Goal: Task Accomplishment & Management: Manage account settings

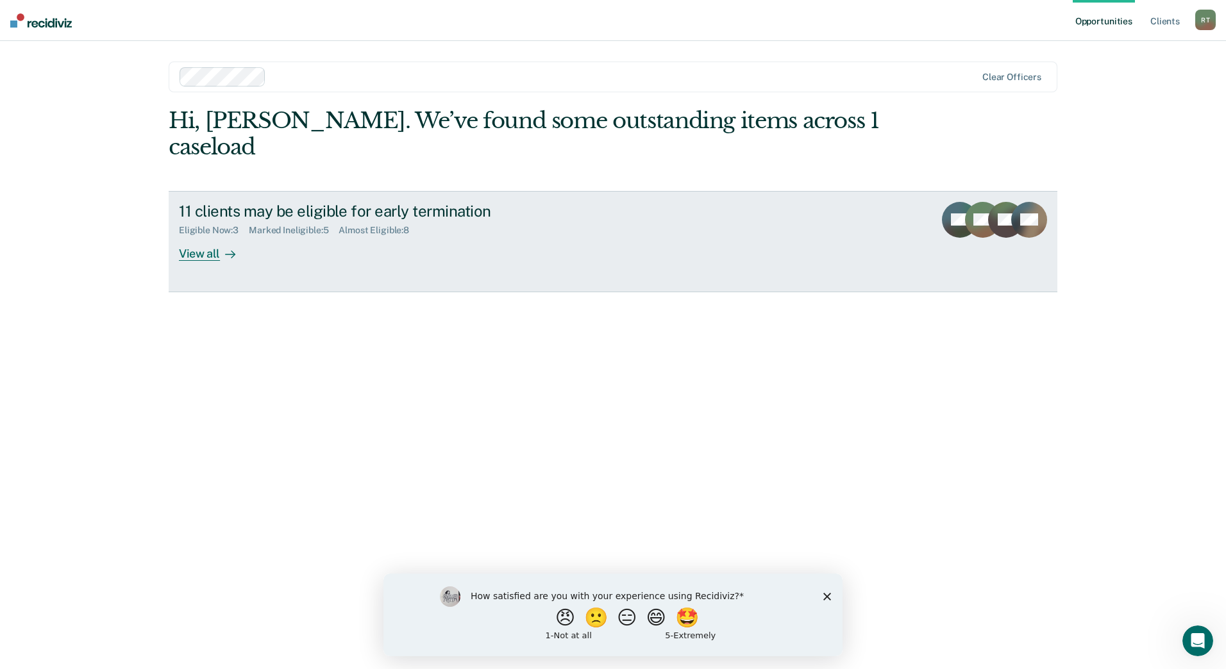
click at [374, 220] on div "Eligible Now : 3 Marked Ineligible : 5 Almost Eligible : 8" at bounding box center [404, 228] width 450 height 16
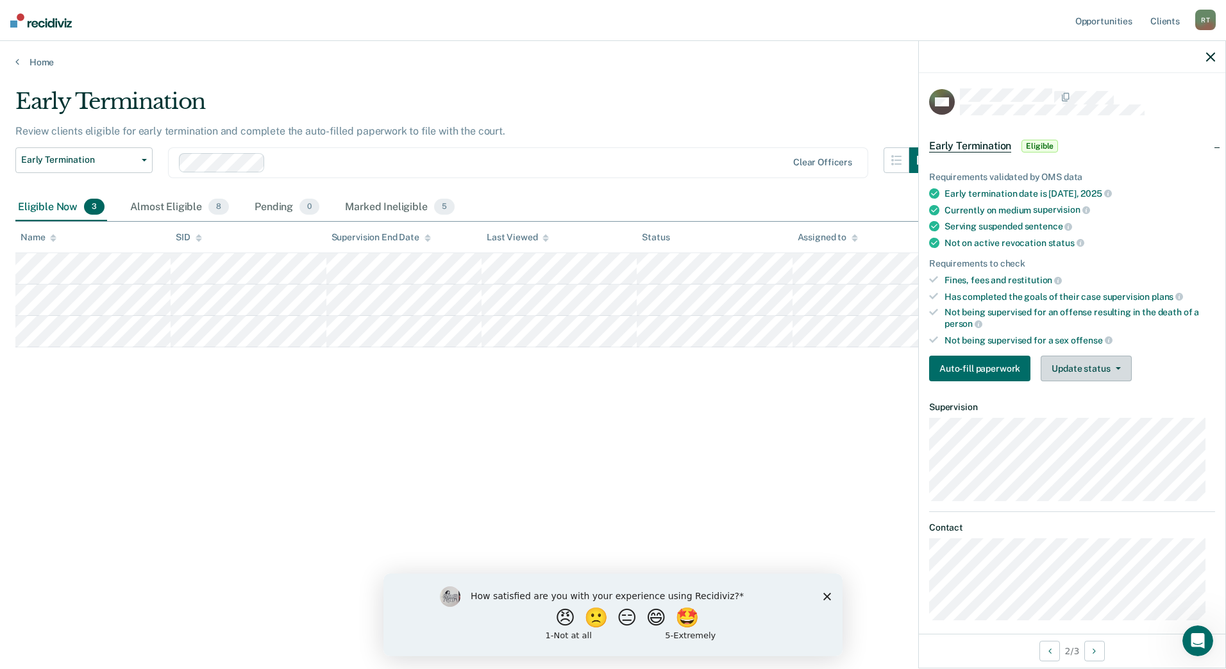
click at [1064, 367] on button "Update status" at bounding box center [1086, 369] width 90 height 26
click at [1088, 419] on button "Mark Ineligible" at bounding box center [1103, 420] width 124 height 21
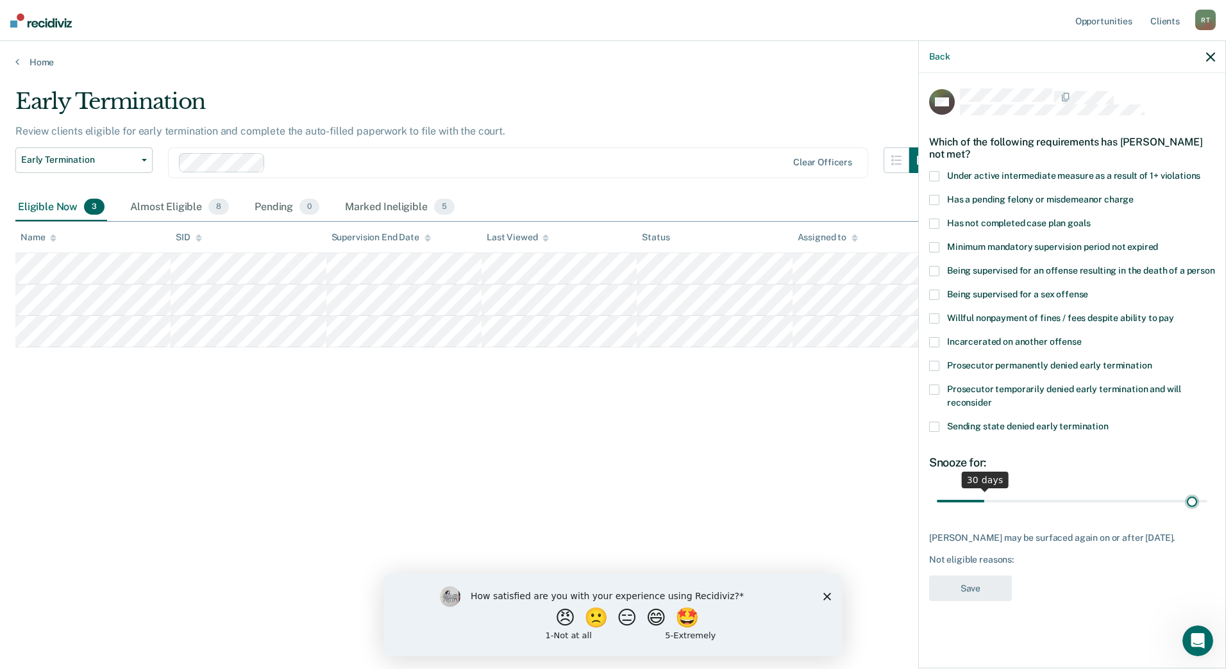
click at [1192, 499] on input "range" at bounding box center [1072, 501] width 271 height 22
drag, startPoint x: 1192, startPoint y: 499, endPoint x: 1222, endPoint y: 497, distance: 30.2
type input "180"
click at [1207, 497] on input "range" at bounding box center [1072, 501] width 271 height 22
click at [937, 222] on span at bounding box center [934, 224] width 10 height 10
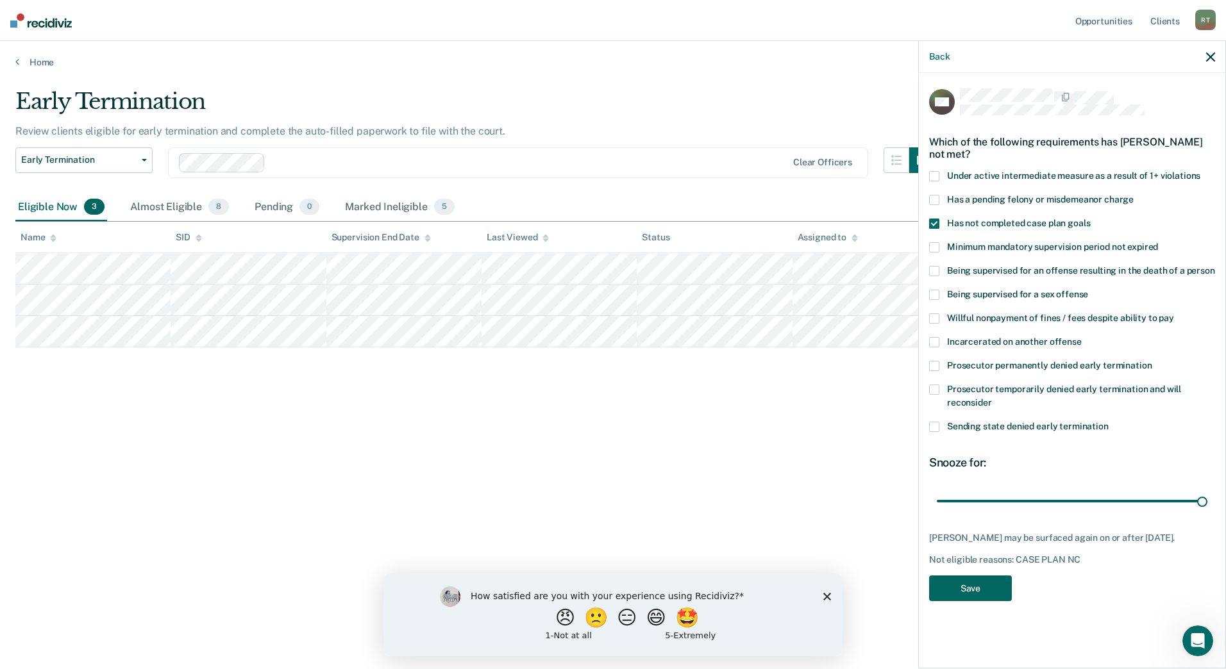
click at [985, 594] on button "Save" at bounding box center [970, 589] width 83 height 26
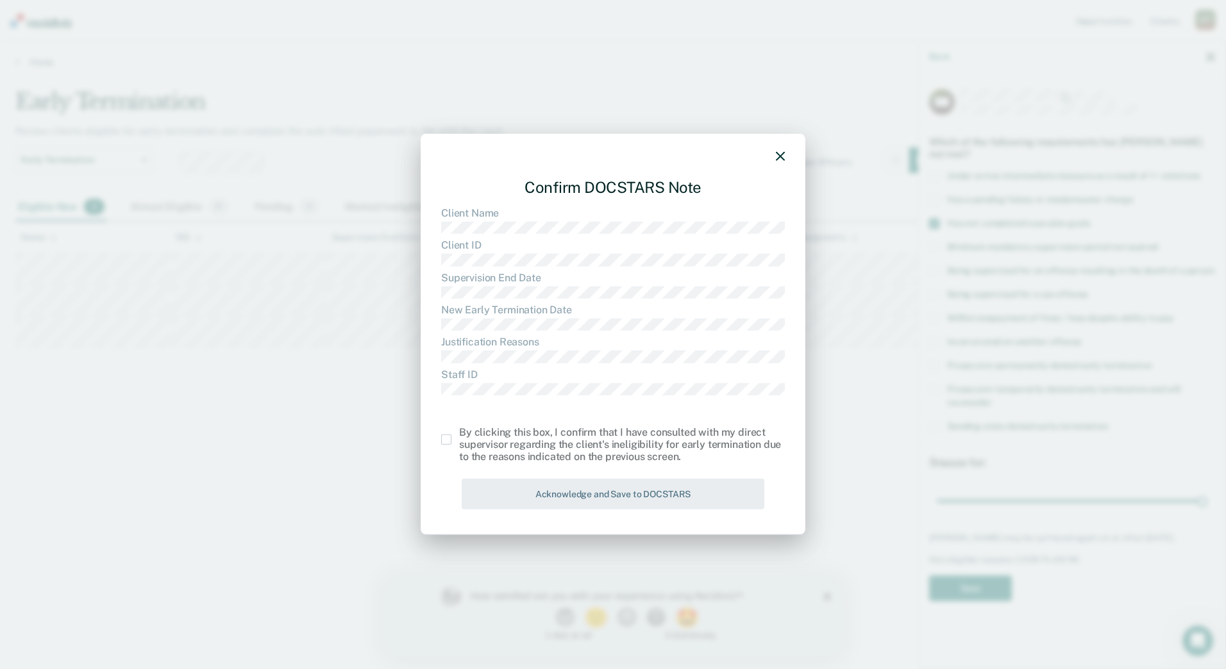
click at [446, 441] on span at bounding box center [446, 440] width 10 height 10
click at [459, 435] on input "checkbox" at bounding box center [459, 435] width 0 height 0
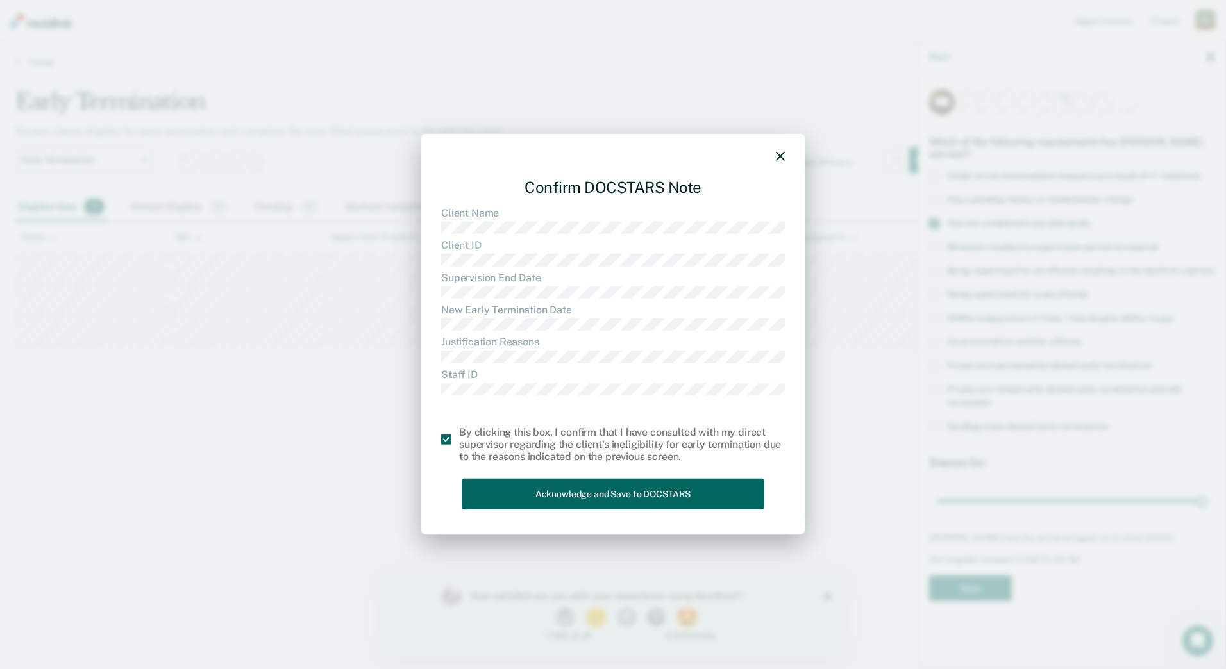
click at [494, 482] on button "Acknowledge and Save to DOCSTARS" at bounding box center [613, 493] width 303 height 31
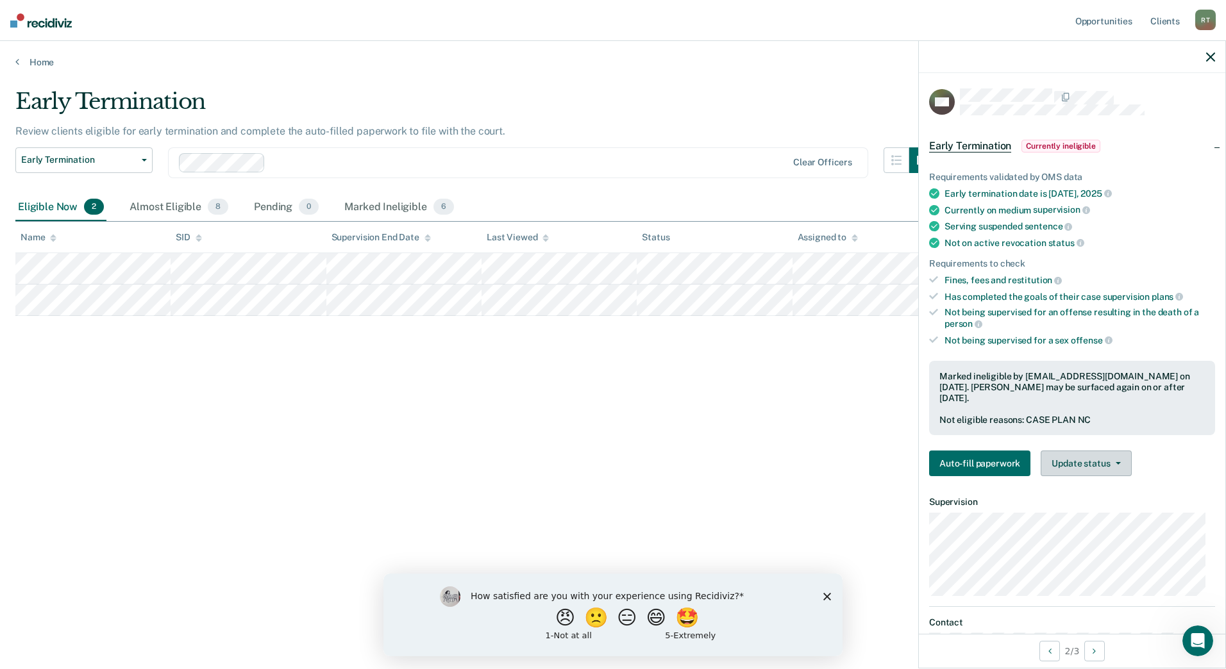
click at [1103, 471] on button "Update status" at bounding box center [1086, 464] width 90 height 26
click at [1088, 507] on button "Update Ineligibility" at bounding box center [1103, 515] width 124 height 21
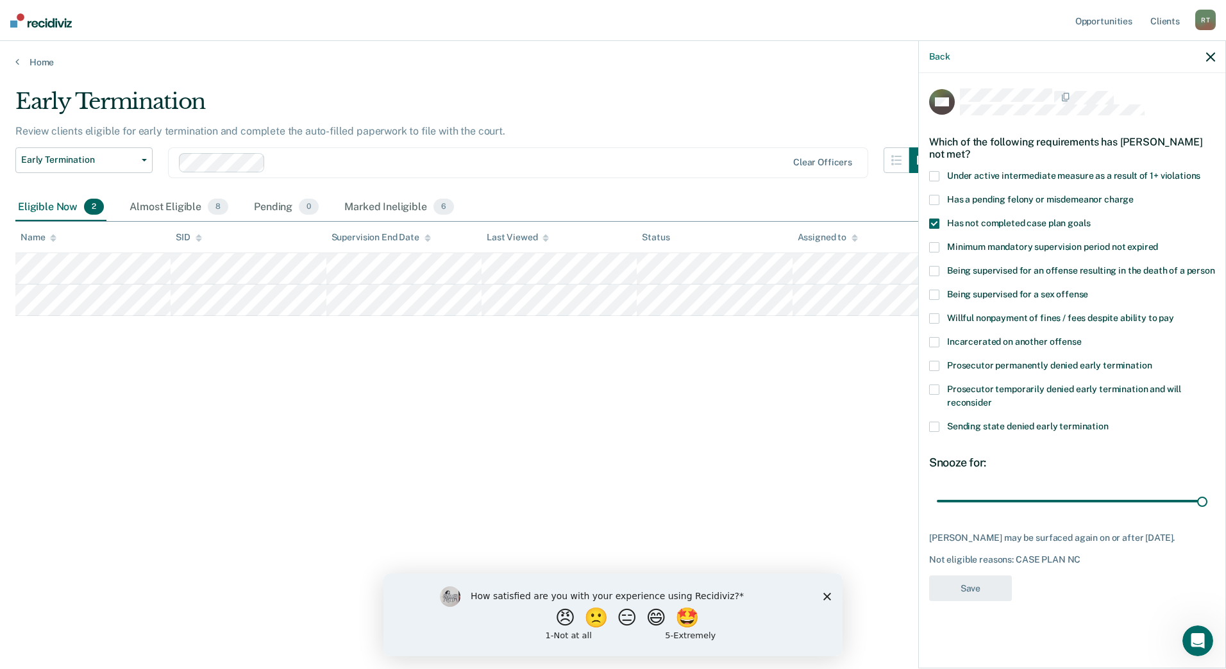
click at [933, 316] on span at bounding box center [934, 319] width 10 height 10
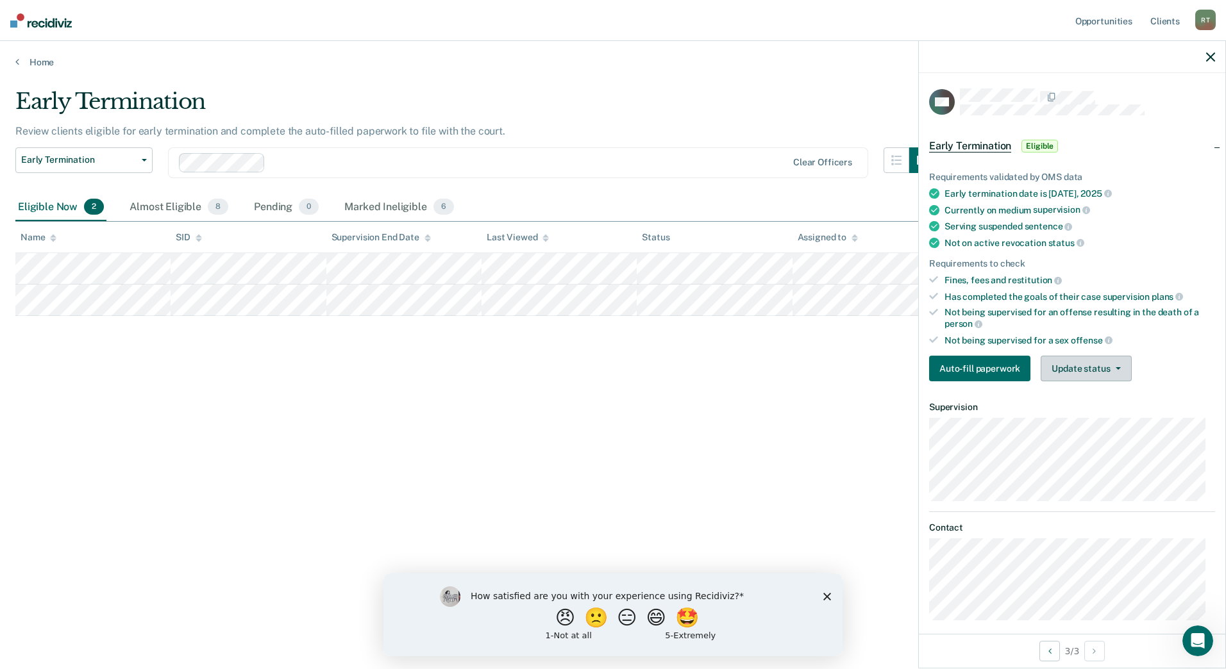
click at [1059, 367] on button "Update status" at bounding box center [1086, 369] width 90 height 26
click at [1080, 420] on button "Mark Ineligible" at bounding box center [1103, 420] width 124 height 21
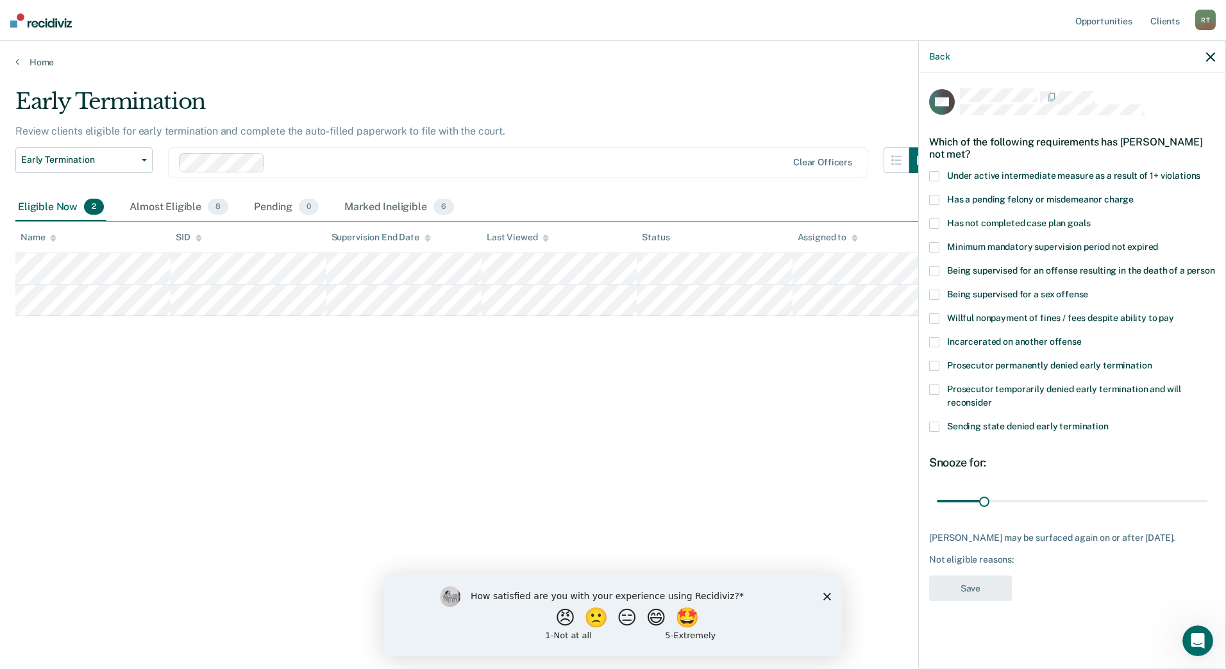
click at [937, 317] on span at bounding box center [934, 319] width 10 height 10
click at [937, 221] on span at bounding box center [934, 224] width 10 height 10
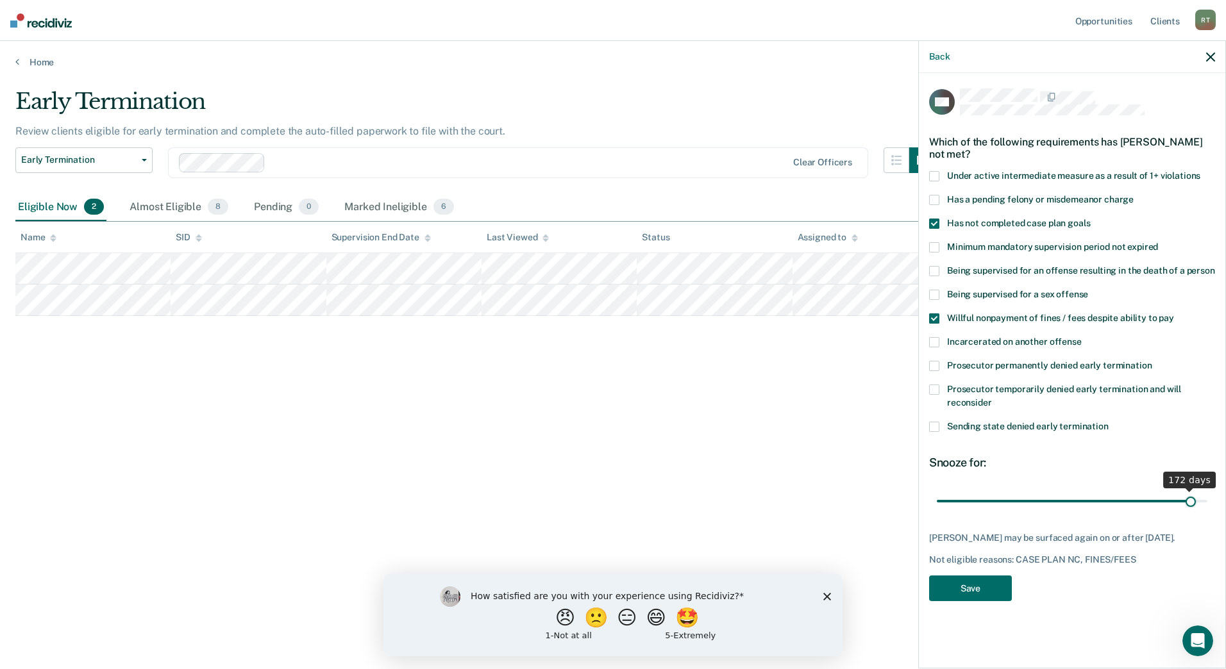
click at [1190, 500] on input "range" at bounding box center [1072, 501] width 271 height 22
drag, startPoint x: 1193, startPoint y: 500, endPoint x: 1215, endPoint y: 499, distance: 22.5
type input "180"
click at [1207, 499] on input "range" at bounding box center [1072, 501] width 271 height 22
click at [982, 580] on button "Save" at bounding box center [970, 589] width 83 height 26
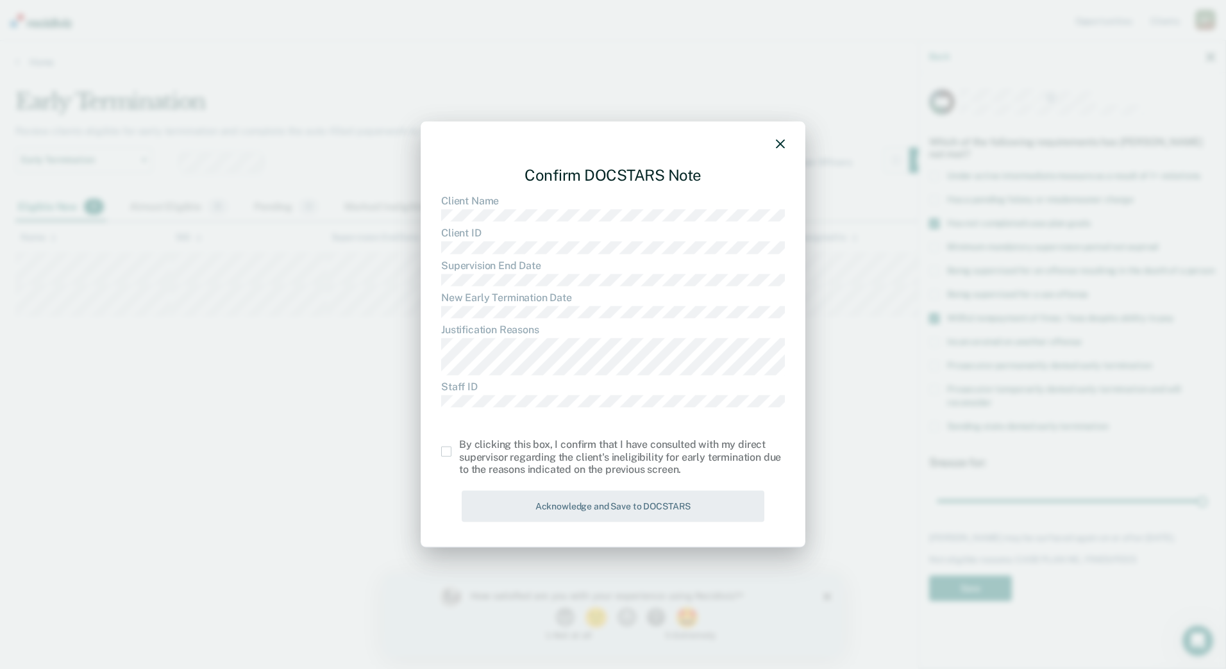
click at [449, 453] on span at bounding box center [446, 452] width 10 height 10
click at [459, 447] on input "checkbox" at bounding box center [459, 447] width 0 height 0
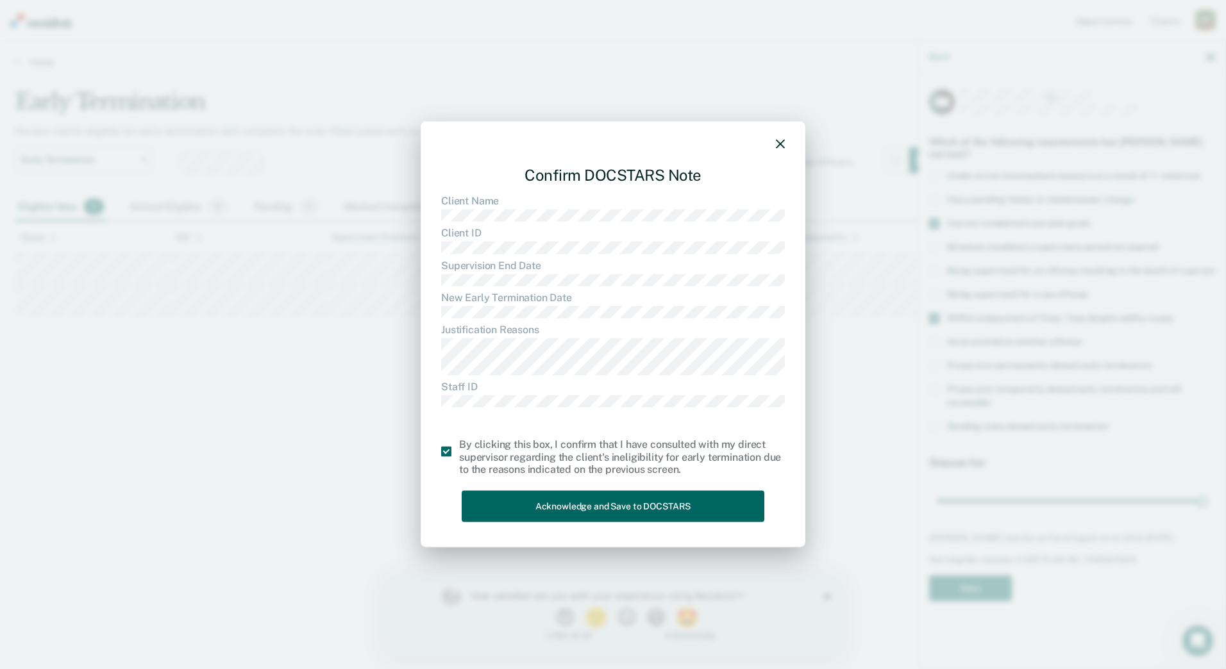
click at [554, 502] on button "Acknowledge and Save to DOCSTARS" at bounding box center [613, 506] width 303 height 31
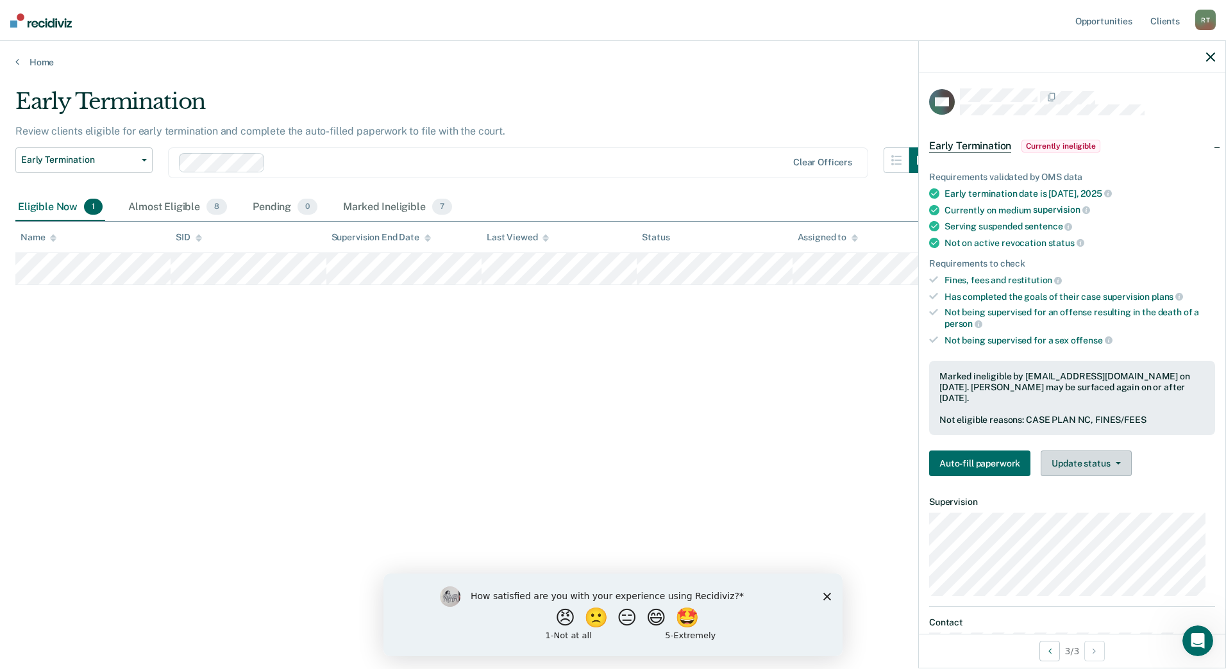
click at [1084, 468] on button "Update status" at bounding box center [1086, 464] width 90 height 26
click at [1084, 518] on button "Update Ineligibility" at bounding box center [1103, 515] width 124 height 21
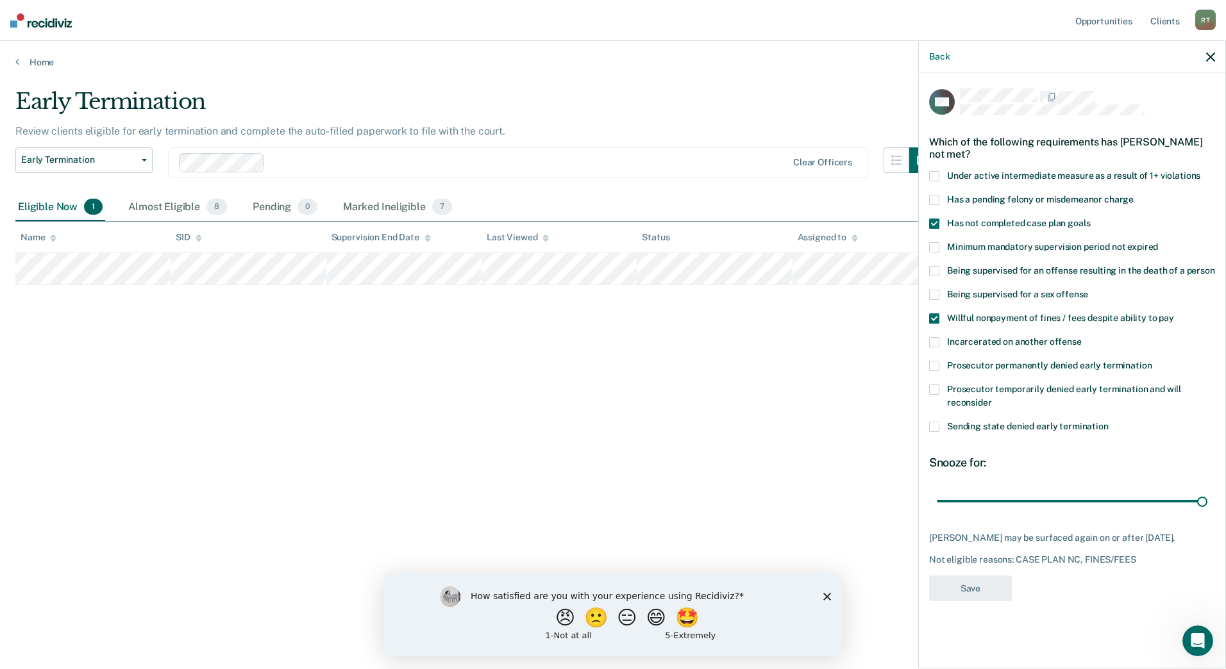
click at [934, 221] on span at bounding box center [934, 224] width 10 height 10
click at [932, 324] on label "Willful nonpayment of fines / fees despite ability to pay" at bounding box center [1072, 320] width 286 height 13
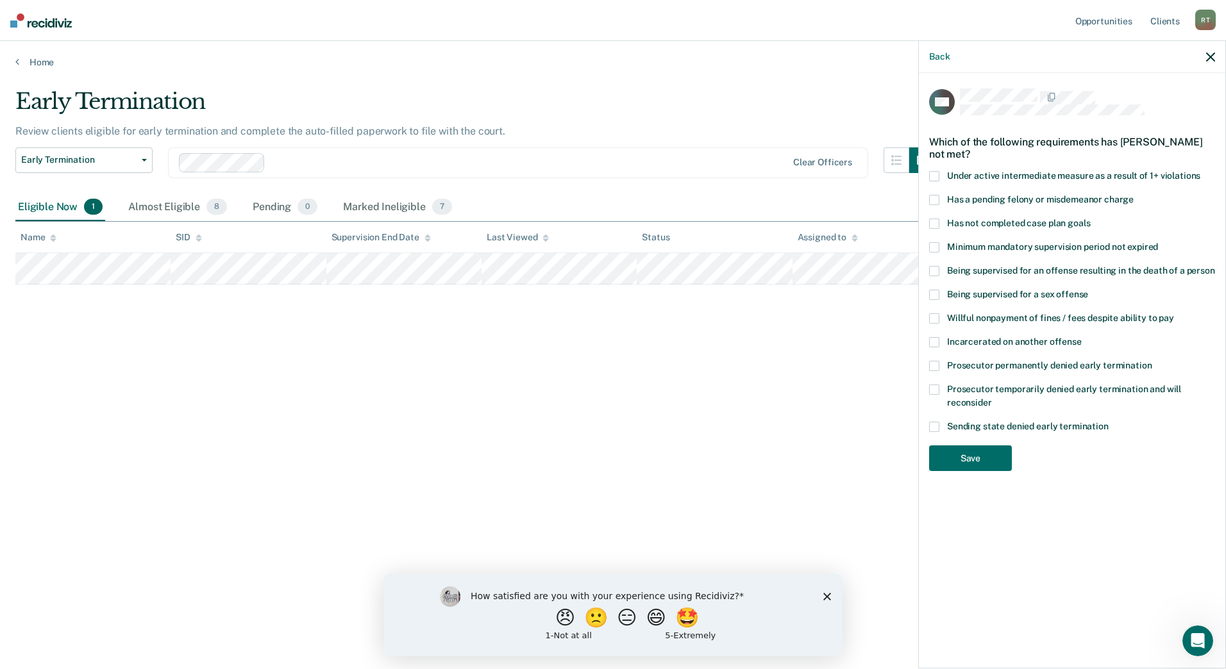
click at [931, 222] on span at bounding box center [934, 224] width 10 height 10
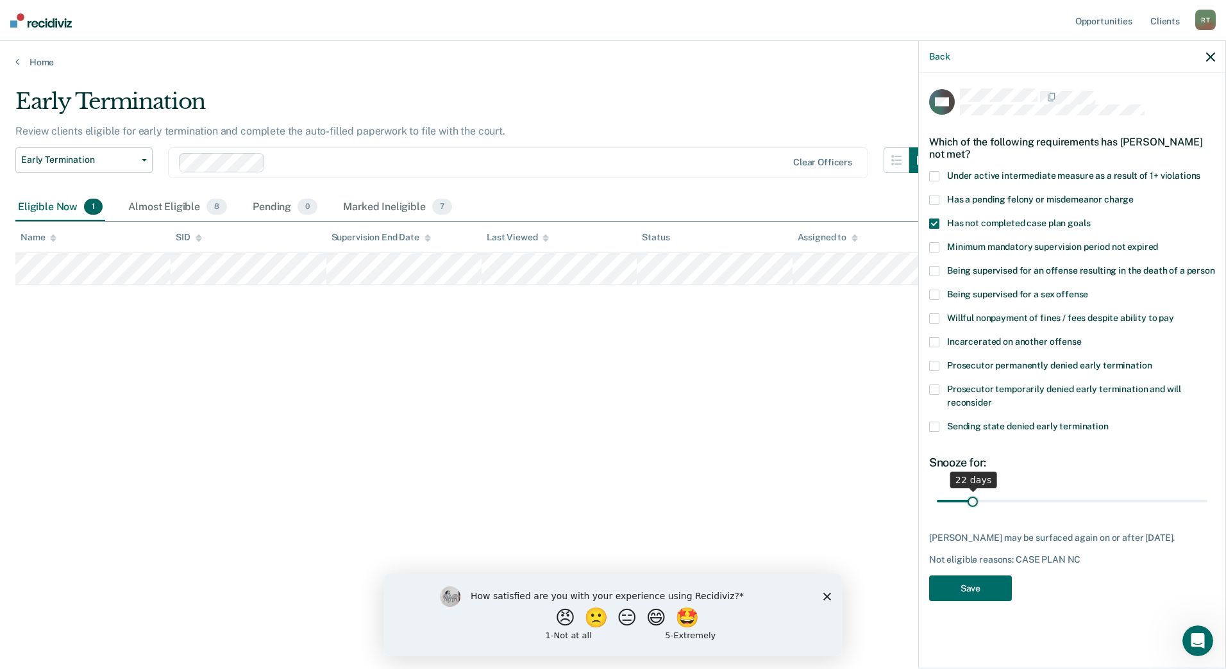
drag, startPoint x: 1202, startPoint y: 498, endPoint x: 973, endPoint y: 500, distance: 228.9
type input "22"
click at [973, 500] on input "range" at bounding box center [1072, 501] width 271 height 22
click at [966, 597] on button "Save" at bounding box center [970, 589] width 83 height 26
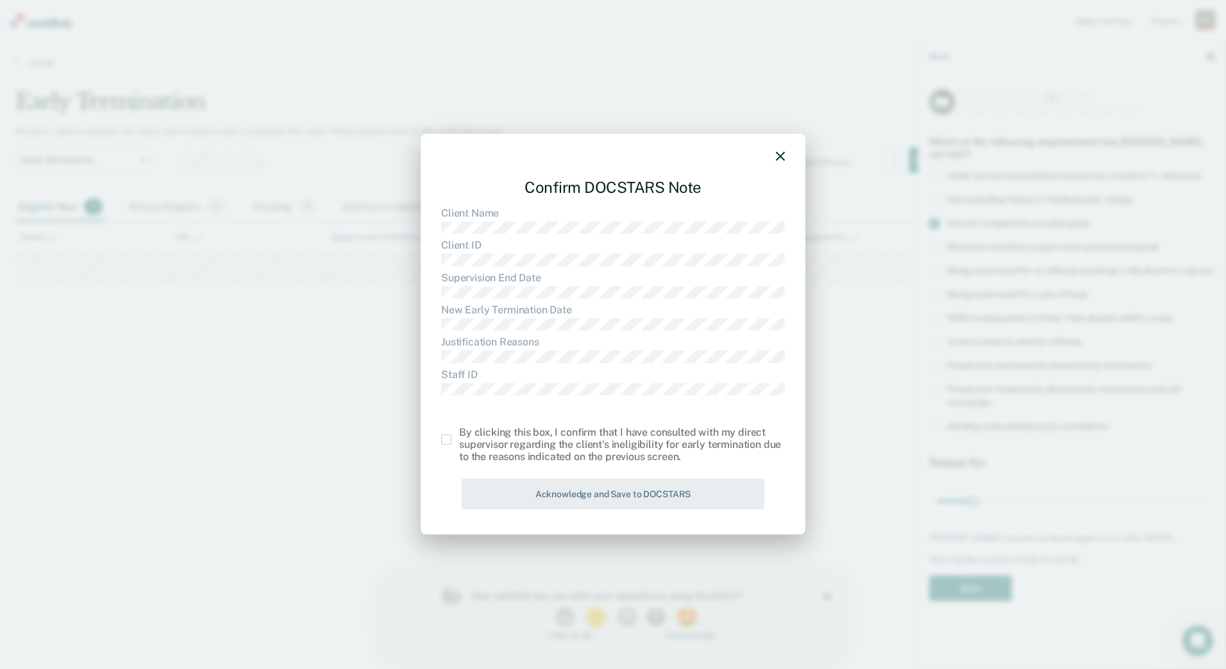
click at [447, 439] on span at bounding box center [446, 440] width 10 height 10
click at [459, 435] on input "checkbox" at bounding box center [459, 435] width 0 height 0
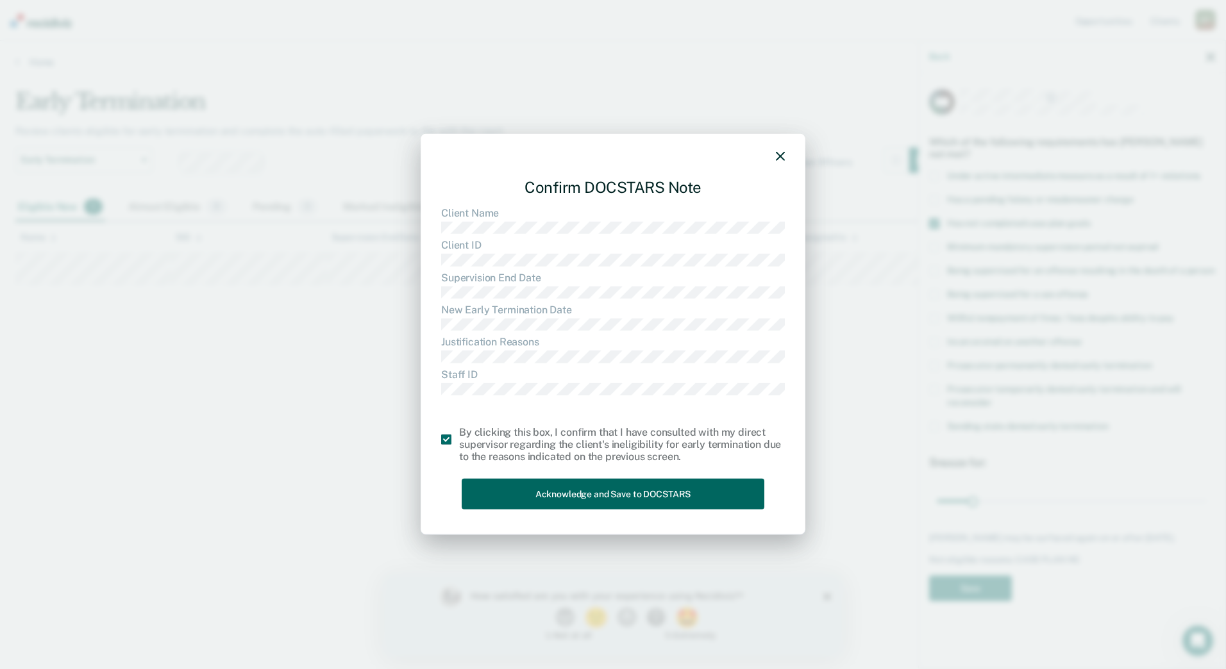
click at [504, 487] on button "Acknowledge and Save to DOCSTARS" at bounding box center [613, 493] width 303 height 31
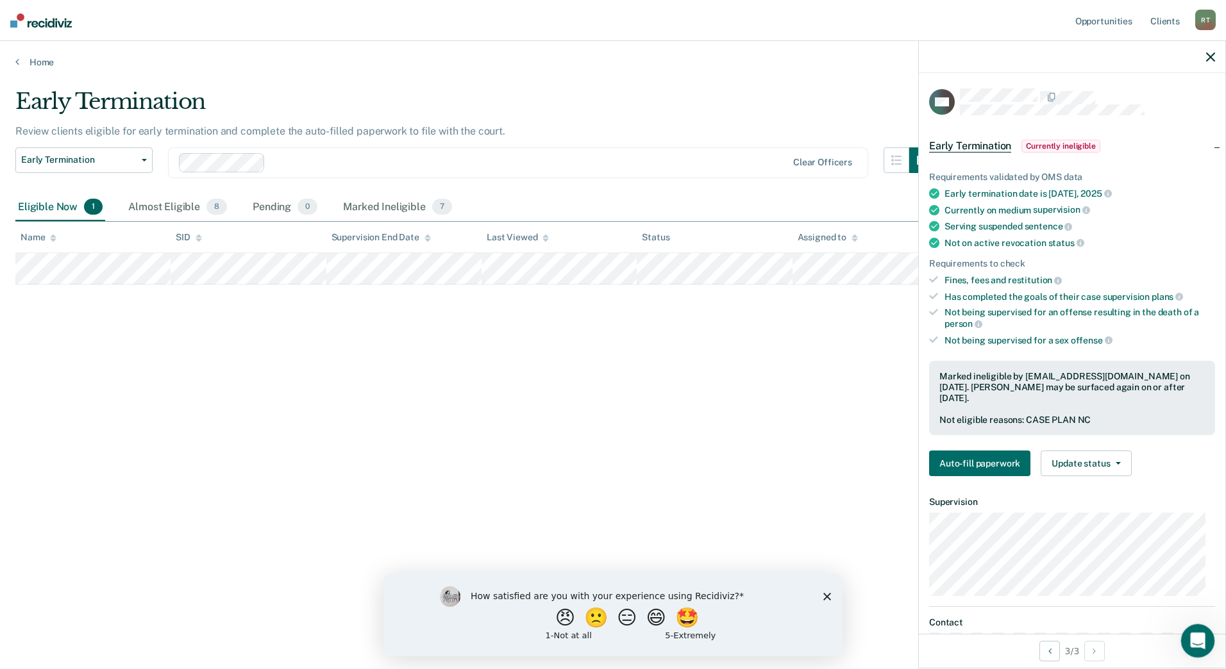
click at [1193, 641] on icon "Open Intercom Messenger" at bounding box center [1195, 639] width 9 height 10
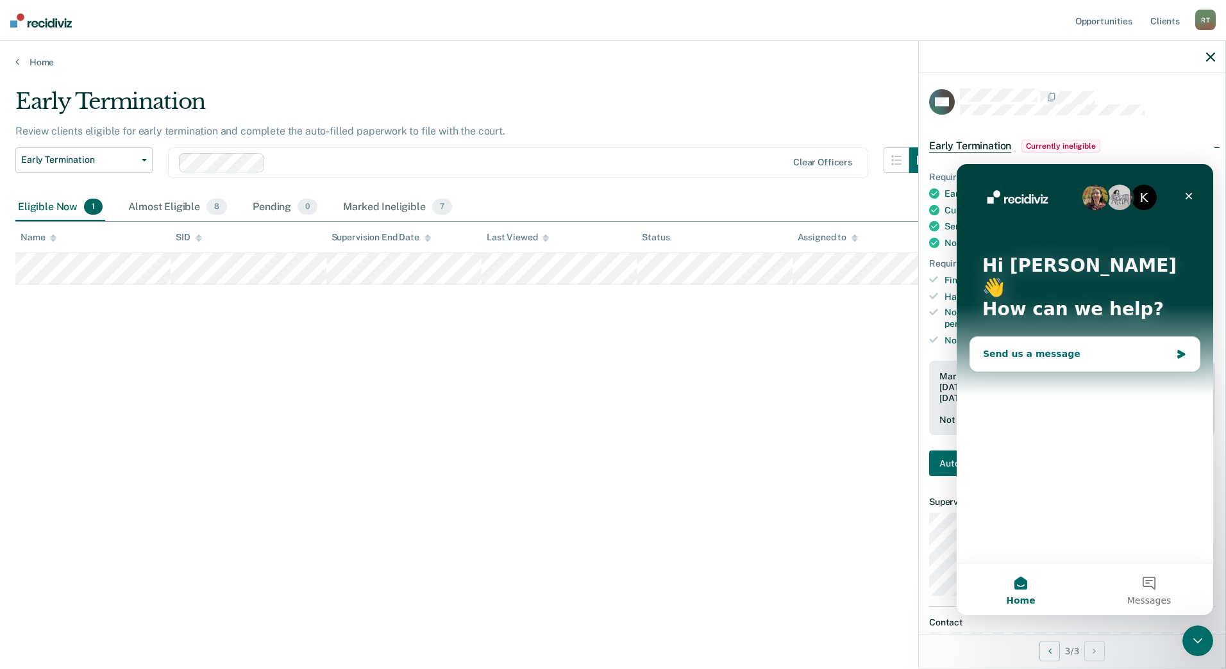
click at [1061, 348] on div "Send us a message" at bounding box center [1077, 354] width 188 height 13
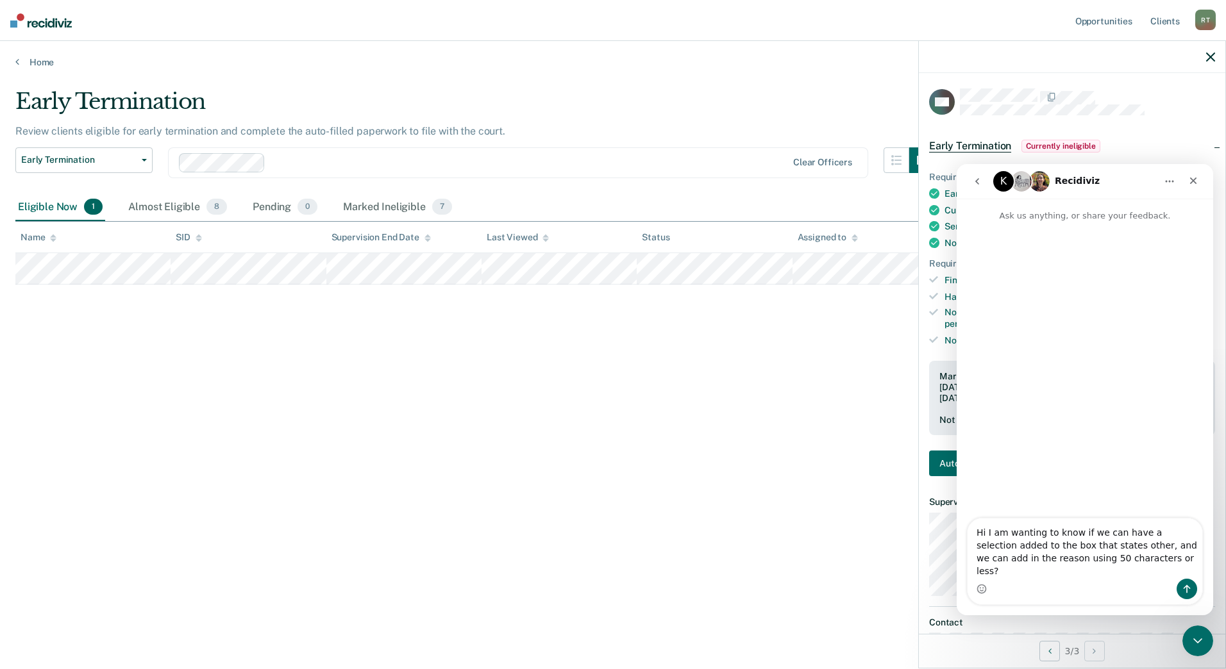
click at [1045, 570] on textarea "Hi I am wanting to know if we can have a selection added to the box that states…" at bounding box center [1085, 549] width 235 height 60
type textarea "Hi I am wanting to know if we can have a selection added to the box that states…"
click at [1153, 571] on textarea "Hi I am wanting to know if we can have a selection added to the box that states…" at bounding box center [1085, 549] width 235 height 60
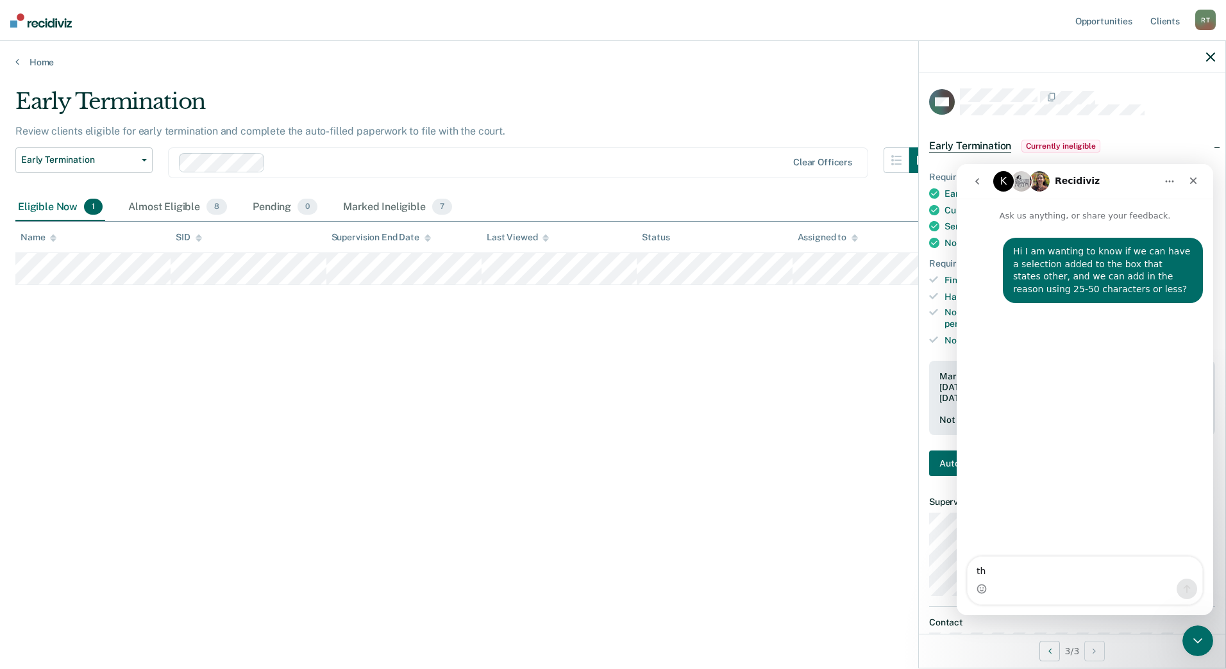
type textarea "thi"
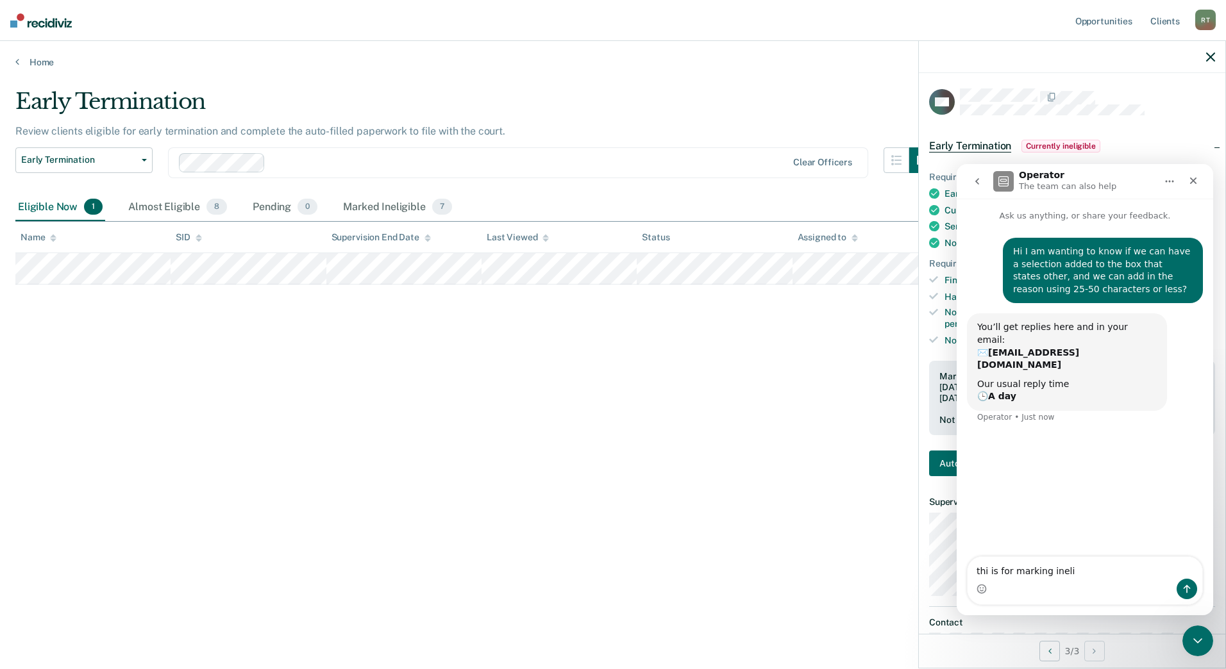
type textarea "thi is for marking ineli"
drag, startPoint x: 1106, startPoint y: 173, endPoint x: 1111, endPoint y: 167, distance: 7.3
click at [1111, 167] on nav "Operator The team can also help" at bounding box center [1085, 181] width 256 height 35
click at [908, 537] on div "Early Termination Review clients eligible for early termination and complete th…" at bounding box center [612, 330] width 1195 height 485
click at [1190, 179] on icon "Close" at bounding box center [1193, 181] width 10 height 10
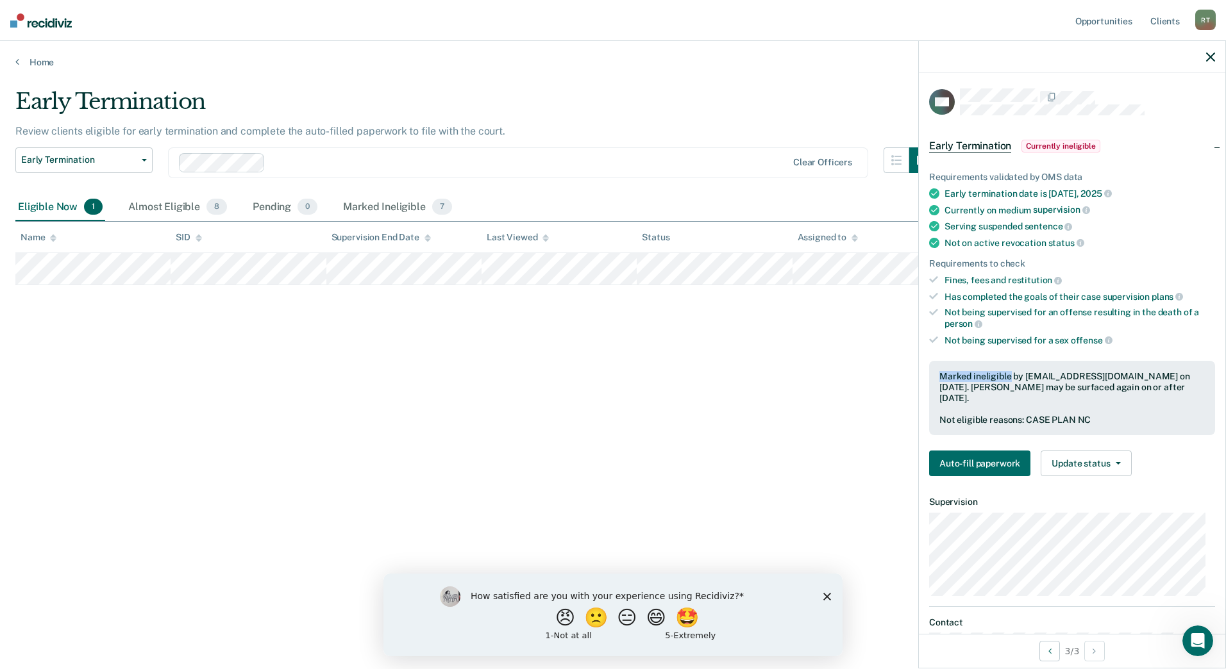
drag, startPoint x: 1011, startPoint y: 373, endPoint x: 940, endPoint y: 370, distance: 71.2
click at [940, 371] on div "Marked ineligible by [EMAIL_ADDRESS][DOMAIN_NAME] on [DATE]. [PERSON_NAME] may …" at bounding box center [1071, 387] width 265 height 32
drag, startPoint x: 940, startPoint y: 370, endPoint x: 946, endPoint y: 367, distance: 7.2
copy div "Marked ineligible"
click at [1196, 642] on icon "Open Intercom Messenger" at bounding box center [1196, 639] width 21 height 21
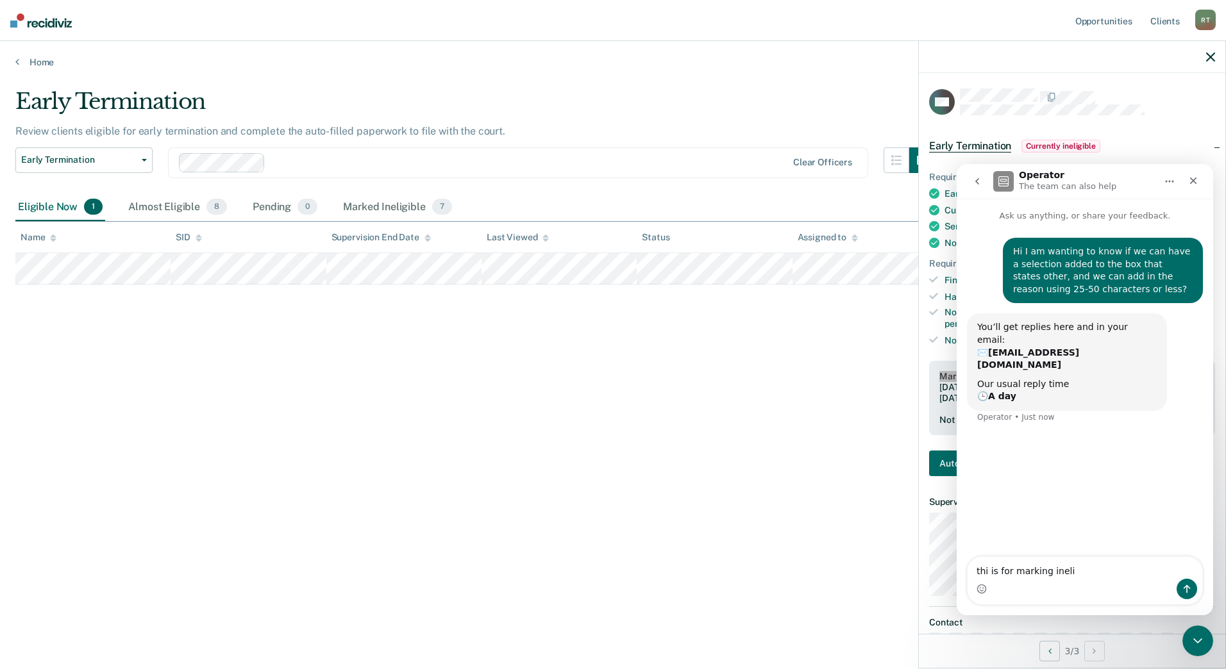
drag, startPoint x: 1103, startPoint y: 573, endPoint x: 931, endPoint y: 553, distance: 173.6
click html "Operator The team can also help Ask us anything, or share your feedback. Hi I a…"
type textarea "This is for cases we Marked ineligible"
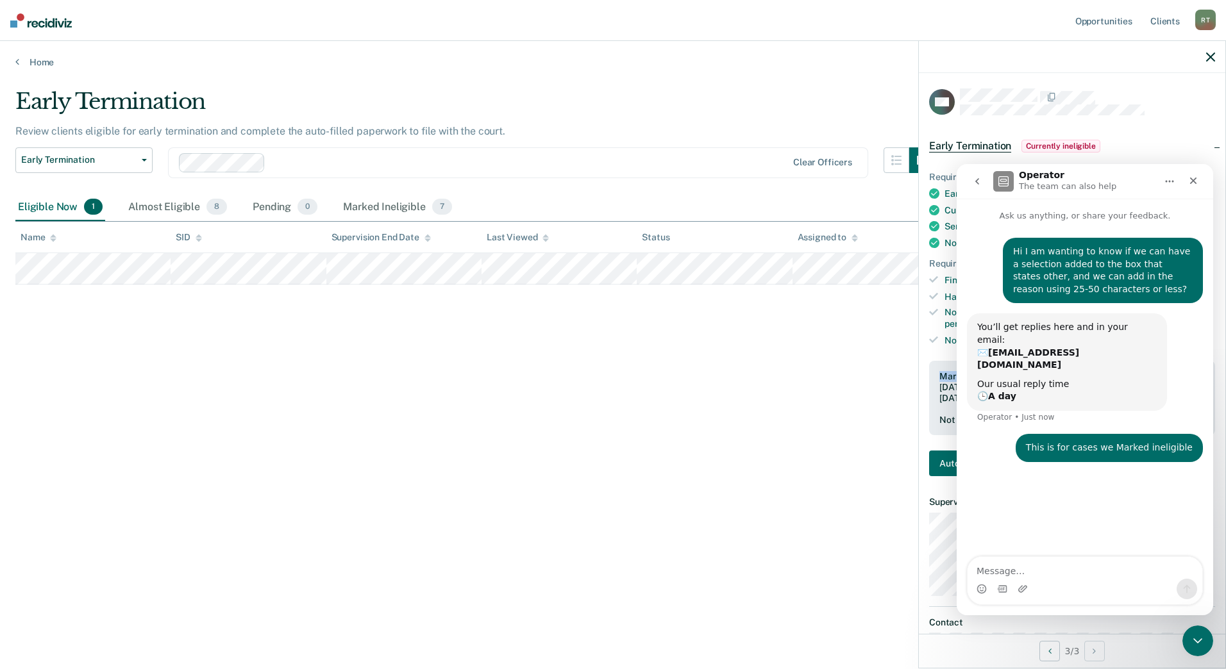
click at [692, 508] on div "Early Termination Review clients eligible for early termination and complete th…" at bounding box center [612, 330] width 1195 height 485
click at [1198, 178] on icon "Close" at bounding box center [1193, 181] width 10 height 10
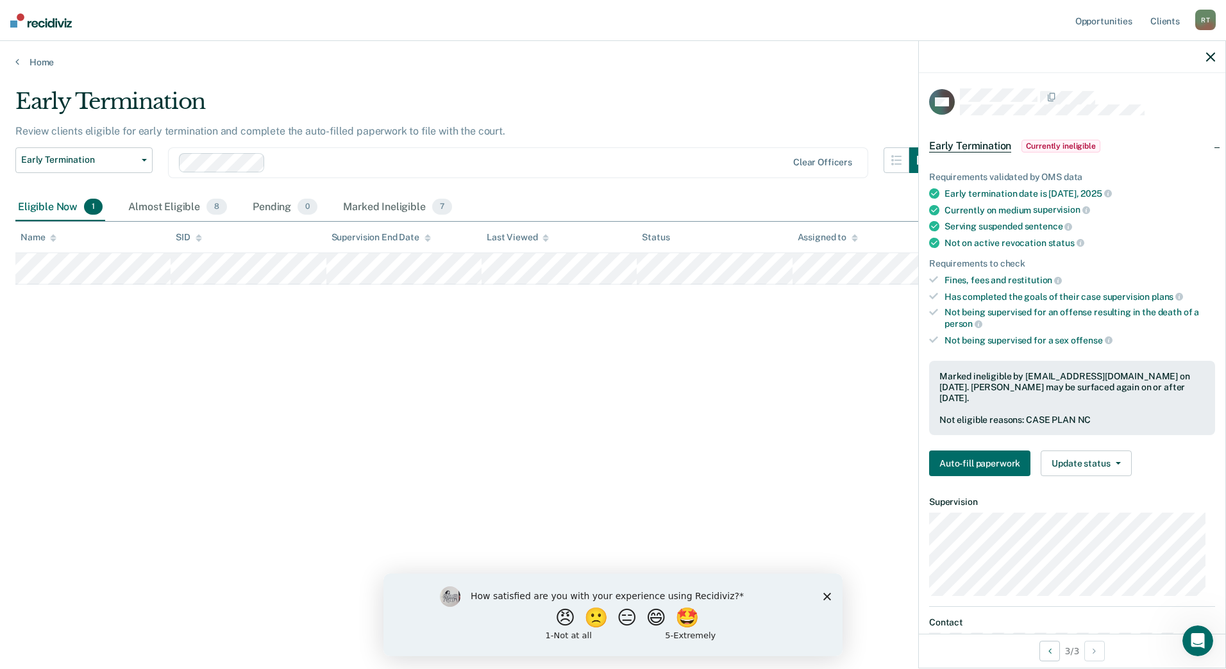
click at [390, 327] on div "Early Termination Review clients eligible for early termination and complete th…" at bounding box center [612, 330] width 1195 height 485
click at [657, 621] on button "😄" at bounding box center [657, 618] width 30 height 26
click at [826, 602] on icon "Close survey" at bounding box center [827, 602] width 8 height 8
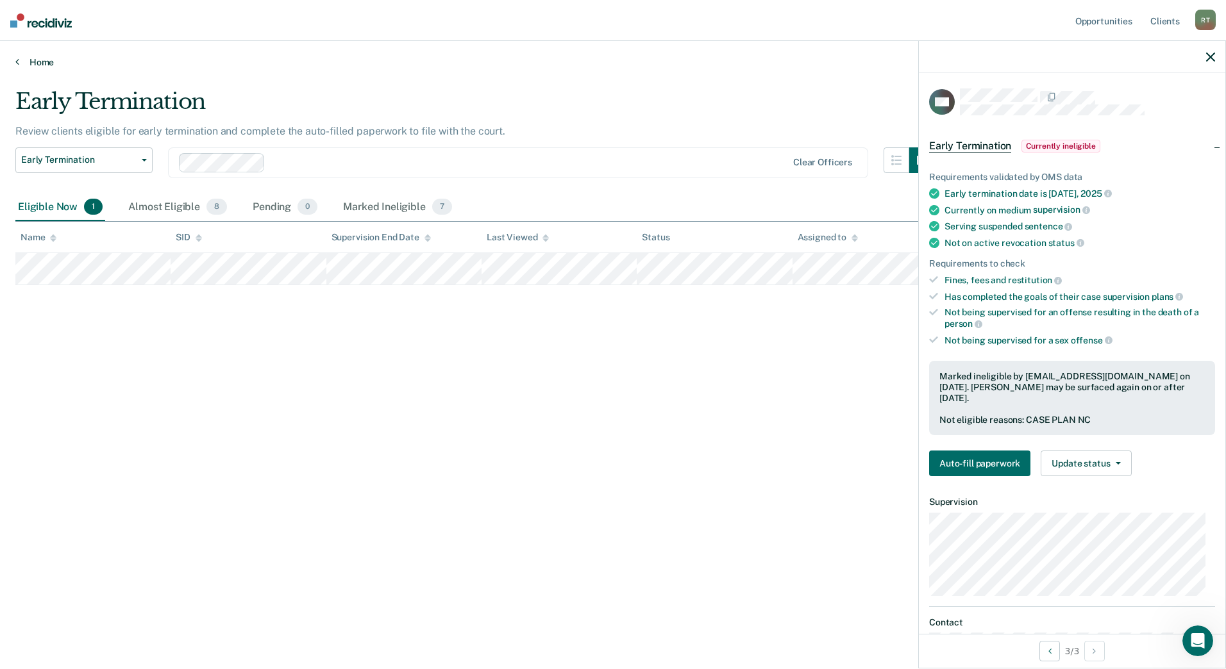
click at [29, 63] on link "Home" at bounding box center [612, 62] width 1195 height 12
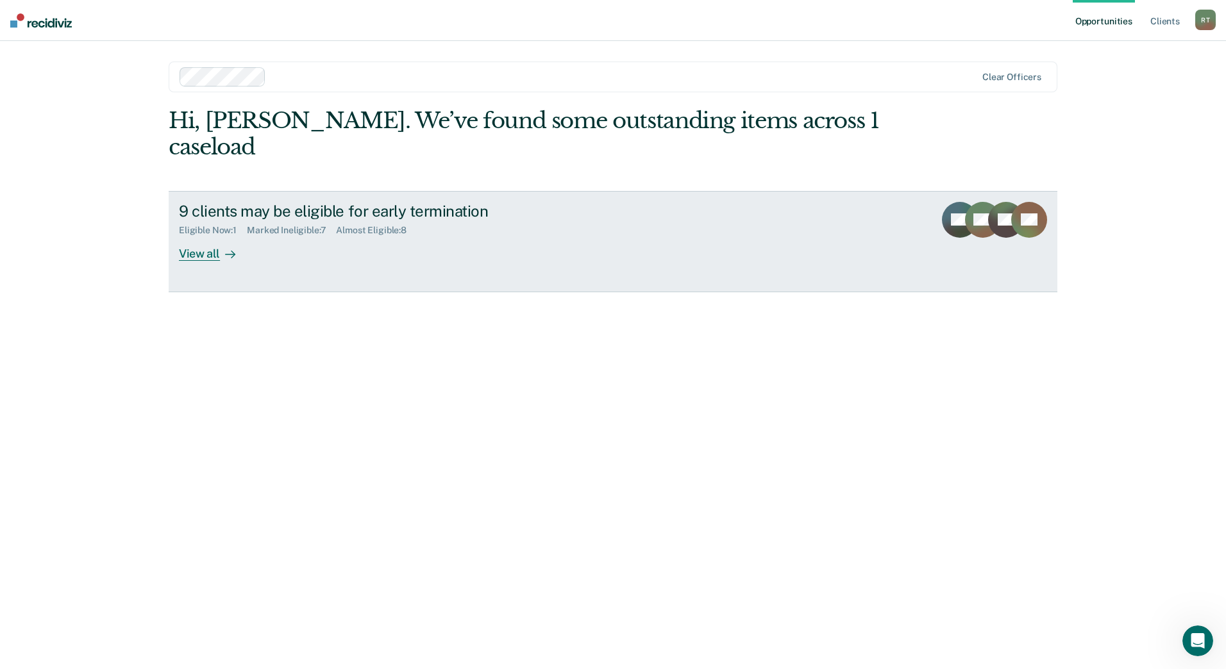
click at [401, 202] on div "9 clients may be eligible for early termination" at bounding box center [404, 211] width 450 height 19
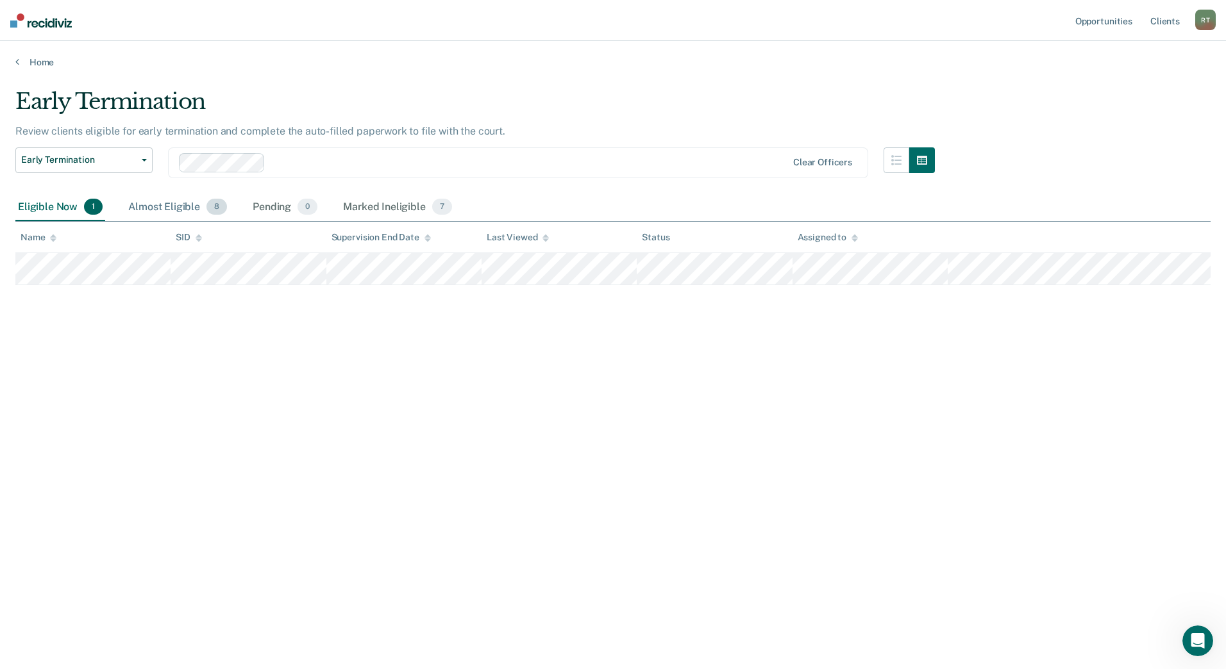
click at [138, 209] on div "Almost Eligible 8" at bounding box center [178, 208] width 104 height 28
